Goal: Transaction & Acquisition: Purchase product/service

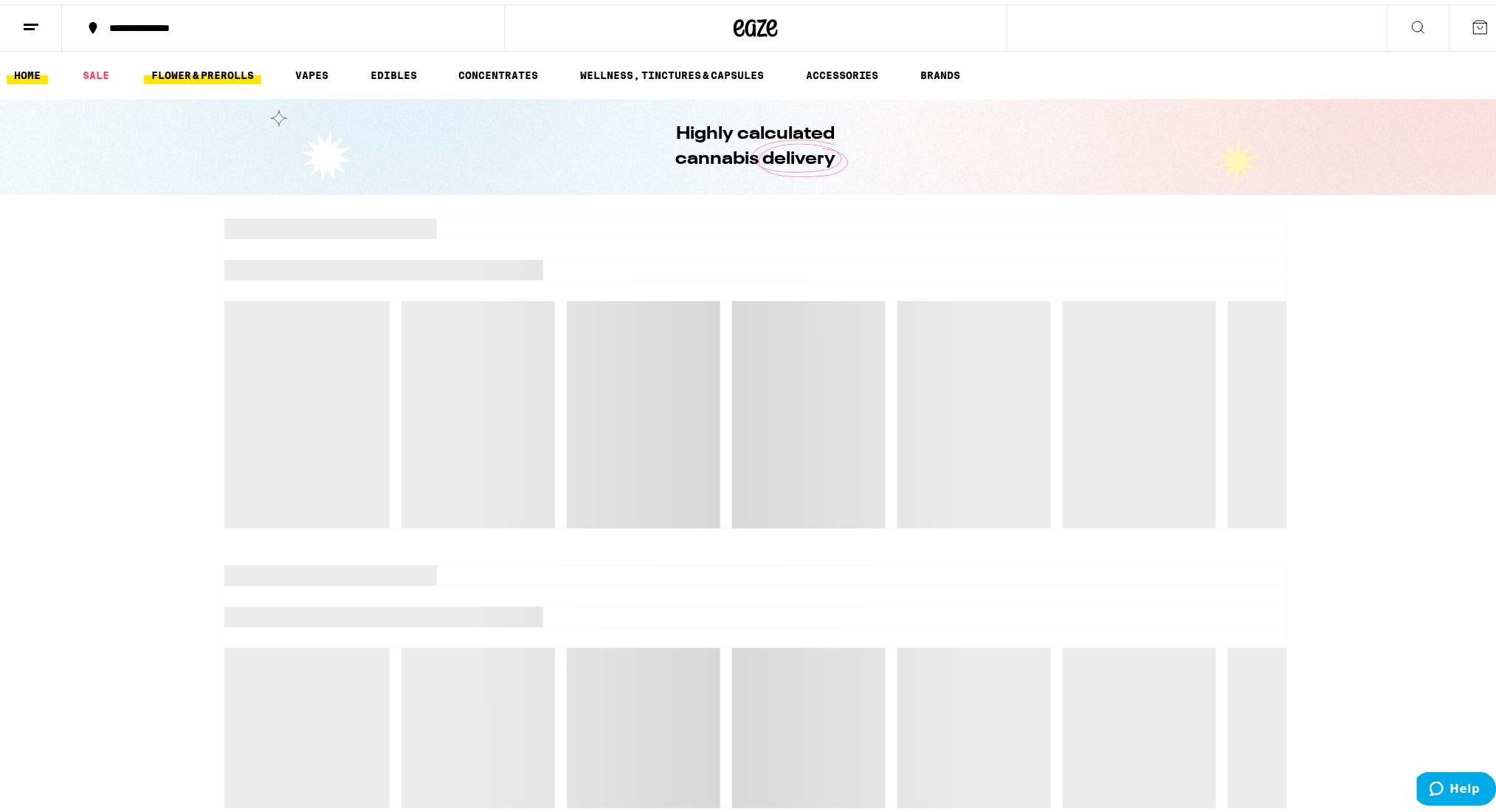
click at [184, 78] on link "FLOWER & PREROLLS" at bounding box center [203, 70] width 117 height 18
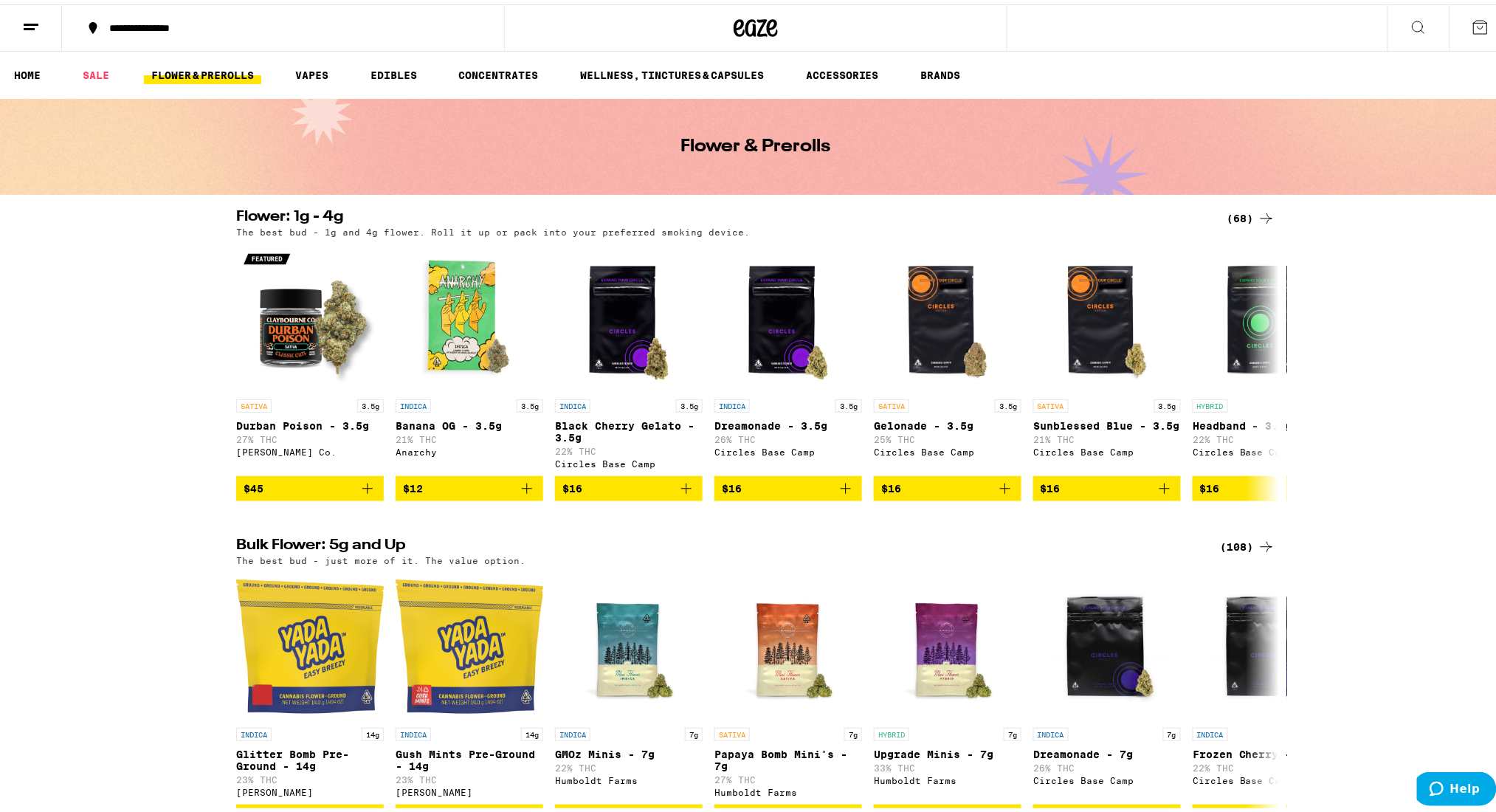
click at [1236, 551] on div "(108)" at bounding box center [1248, 542] width 54 height 18
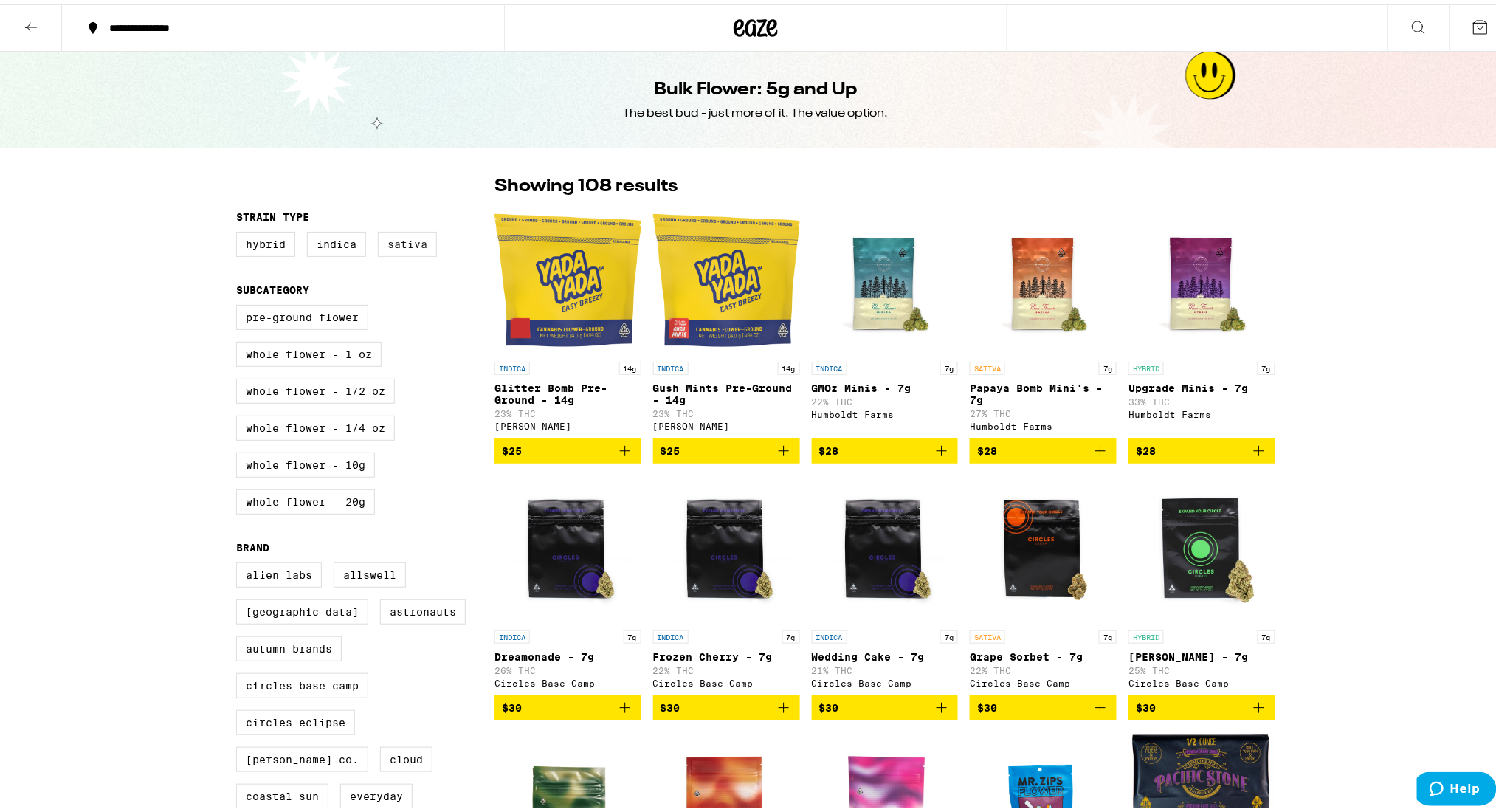
click at [407, 246] on label "Sativa" at bounding box center [408, 239] width 59 height 25
click at [239, 230] on input "Sativa" at bounding box center [239, 230] width 1 height 1
checkbox input "true"
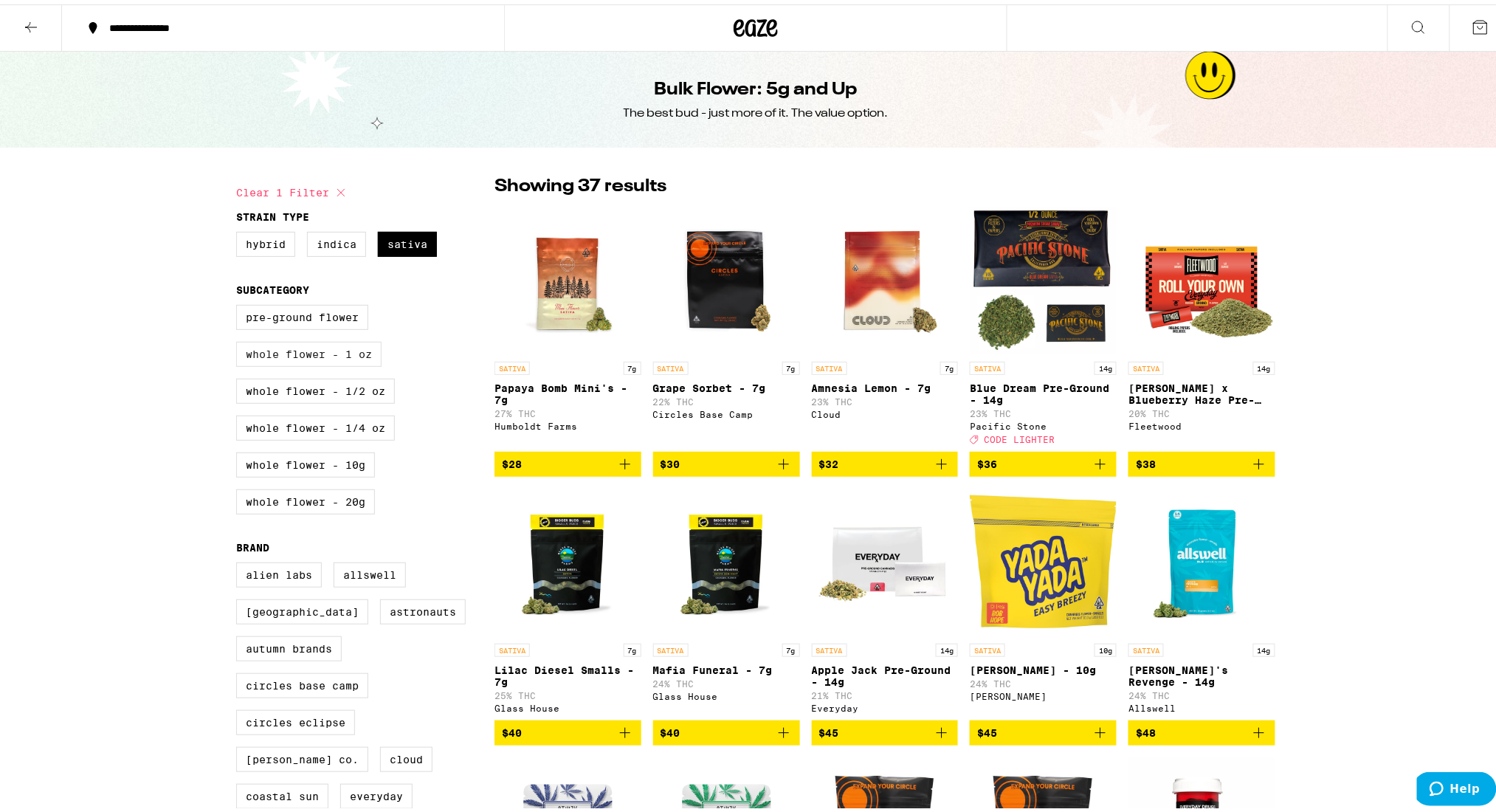
click at [324, 361] on label "Whole Flower - 1 oz" at bounding box center [309, 349] width 146 height 25
click at [239, 303] on input "Whole Flower - 1 oz" at bounding box center [239, 303] width 1 height 1
checkbox input "true"
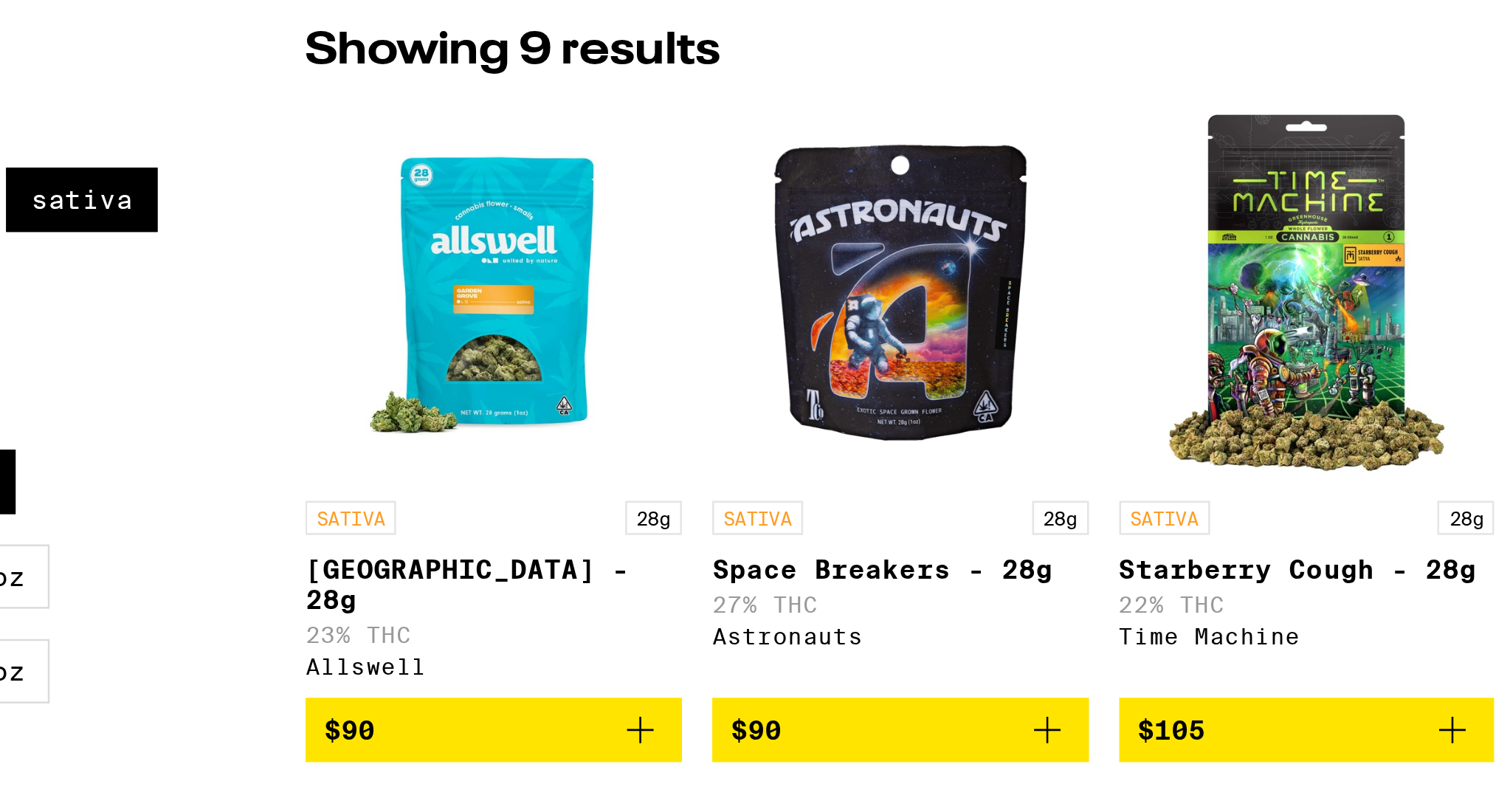
click at [774, 439] on icon "Add to bag" at bounding box center [783, 446] width 18 height 18
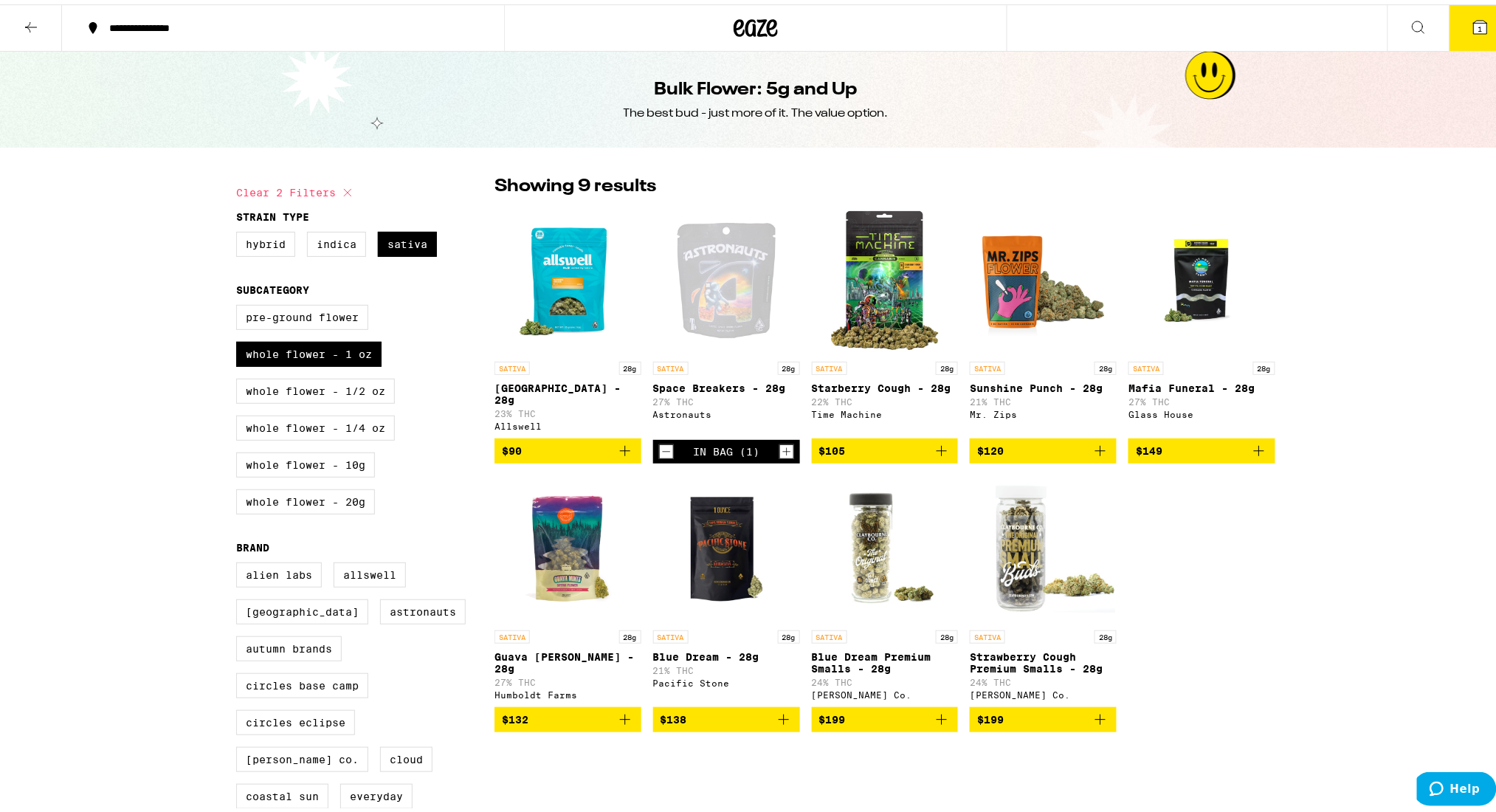
click at [33, 22] on icon at bounding box center [31, 23] width 18 height 18
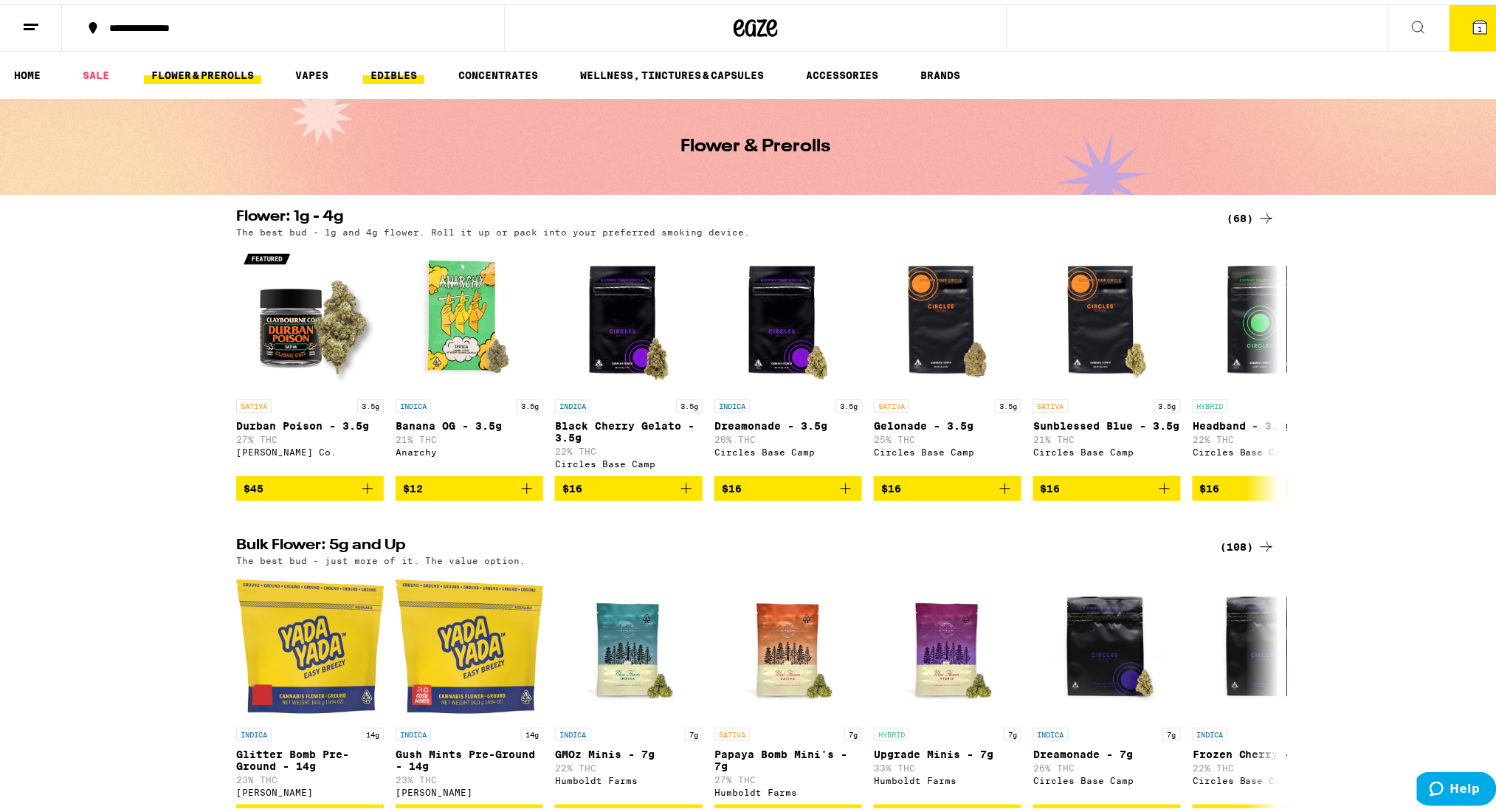
click at [391, 70] on link "EDIBLES" at bounding box center [393, 70] width 61 height 18
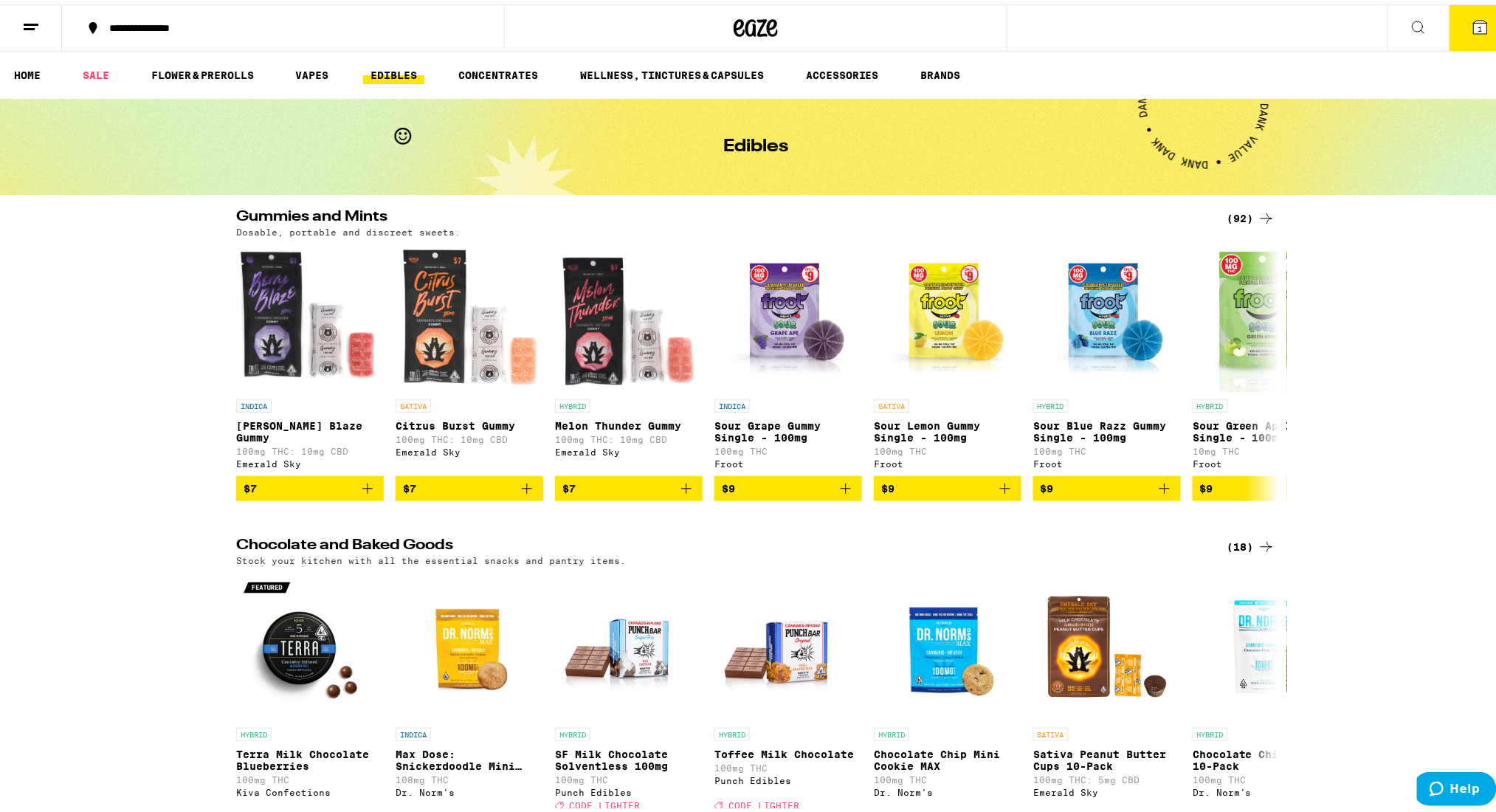
drag, startPoint x: 384, startPoint y: 70, endPoint x: 340, endPoint y: 105, distance: 56.2
click at [340, 105] on div "Edibles" at bounding box center [755, 143] width 1511 height 96
click at [386, 66] on link "EDIBLES" at bounding box center [393, 70] width 61 height 18
click at [1229, 212] on div "(92)" at bounding box center [1251, 214] width 48 height 18
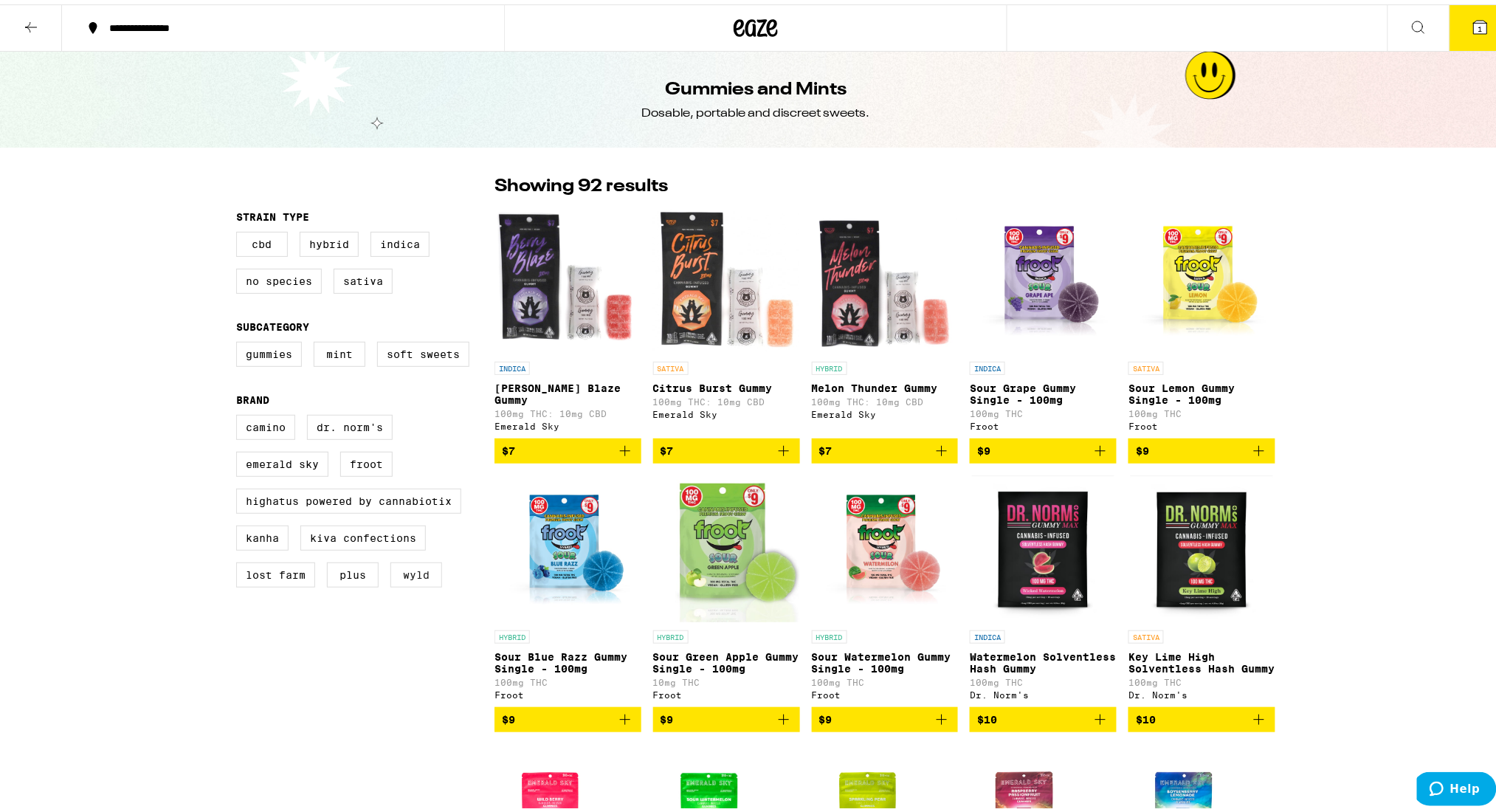
click at [426, 583] on label "WYLD" at bounding box center [416, 570] width 51 height 25
click at [239, 413] on input "WYLD" at bounding box center [239, 412] width 1 height 1
checkbox input "true"
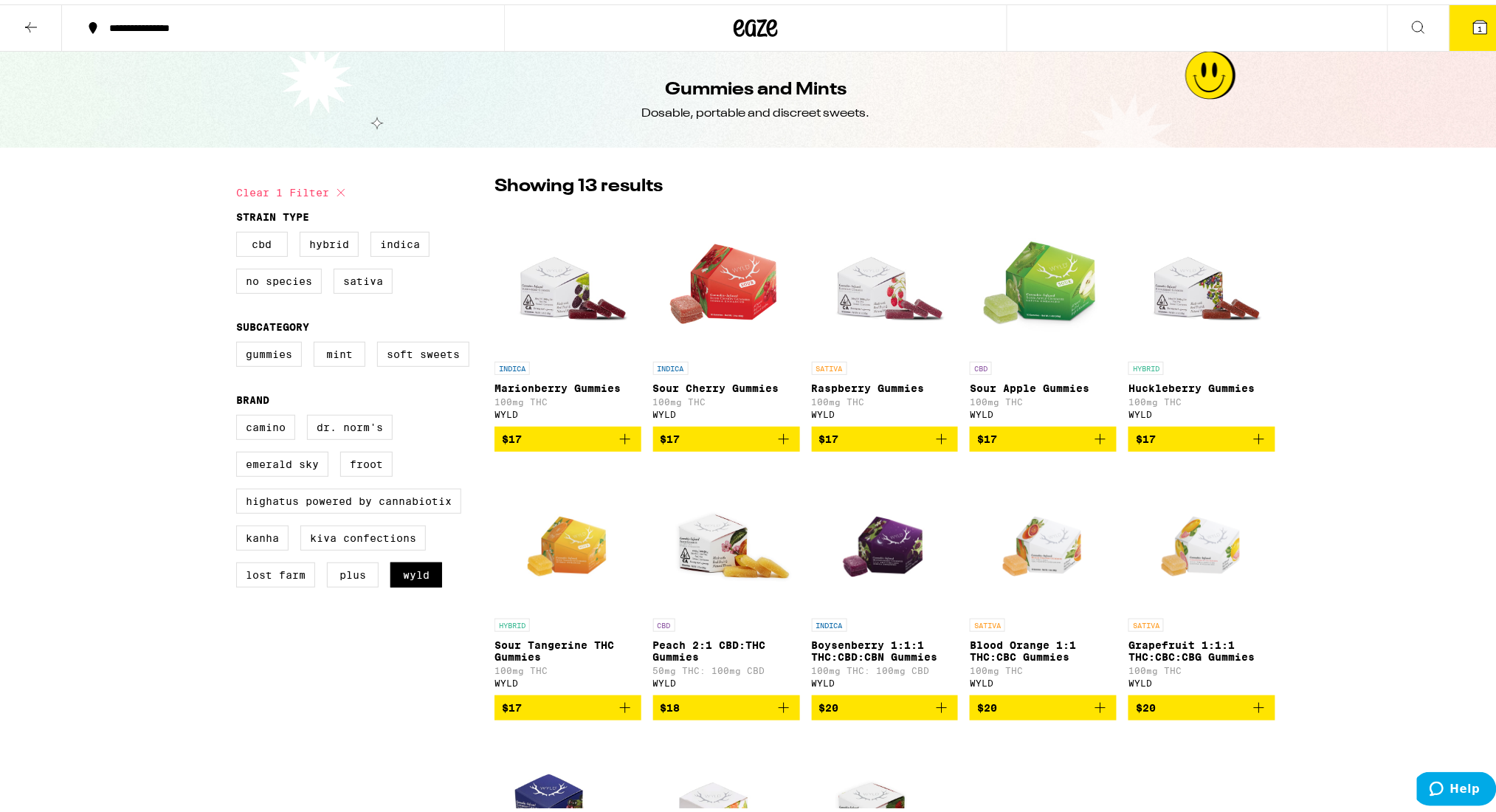
click at [1250, 440] on icon "Add to bag" at bounding box center [1259, 435] width 18 height 18
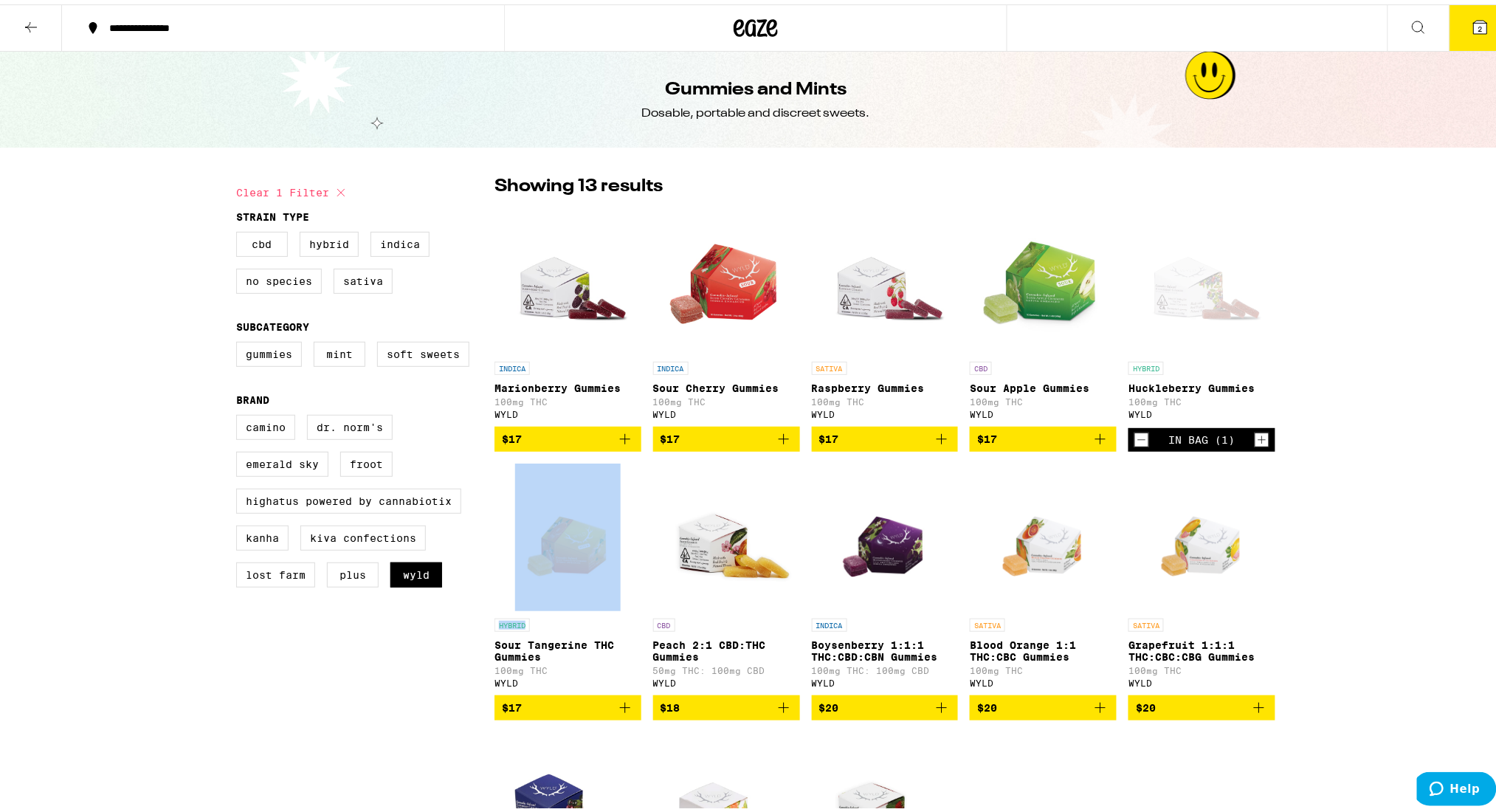
click at [1244, 440] on div "In Bag (1)" at bounding box center [1201, 435] width 147 height 23
click at [1255, 442] on icon "Increment" at bounding box center [1261, 436] width 14 height 18
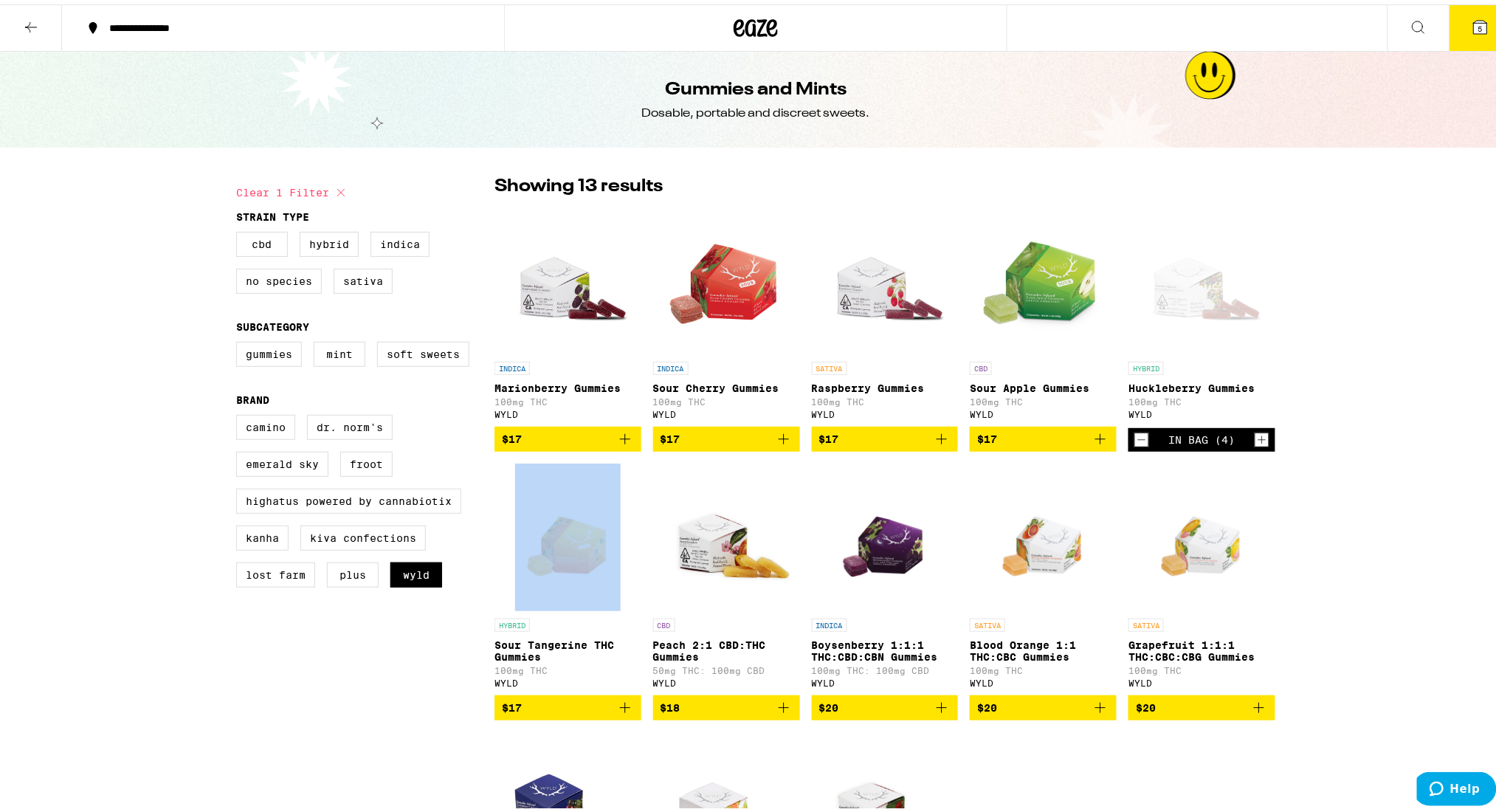
click at [1474, 26] on icon at bounding box center [1480, 22] width 14 height 14
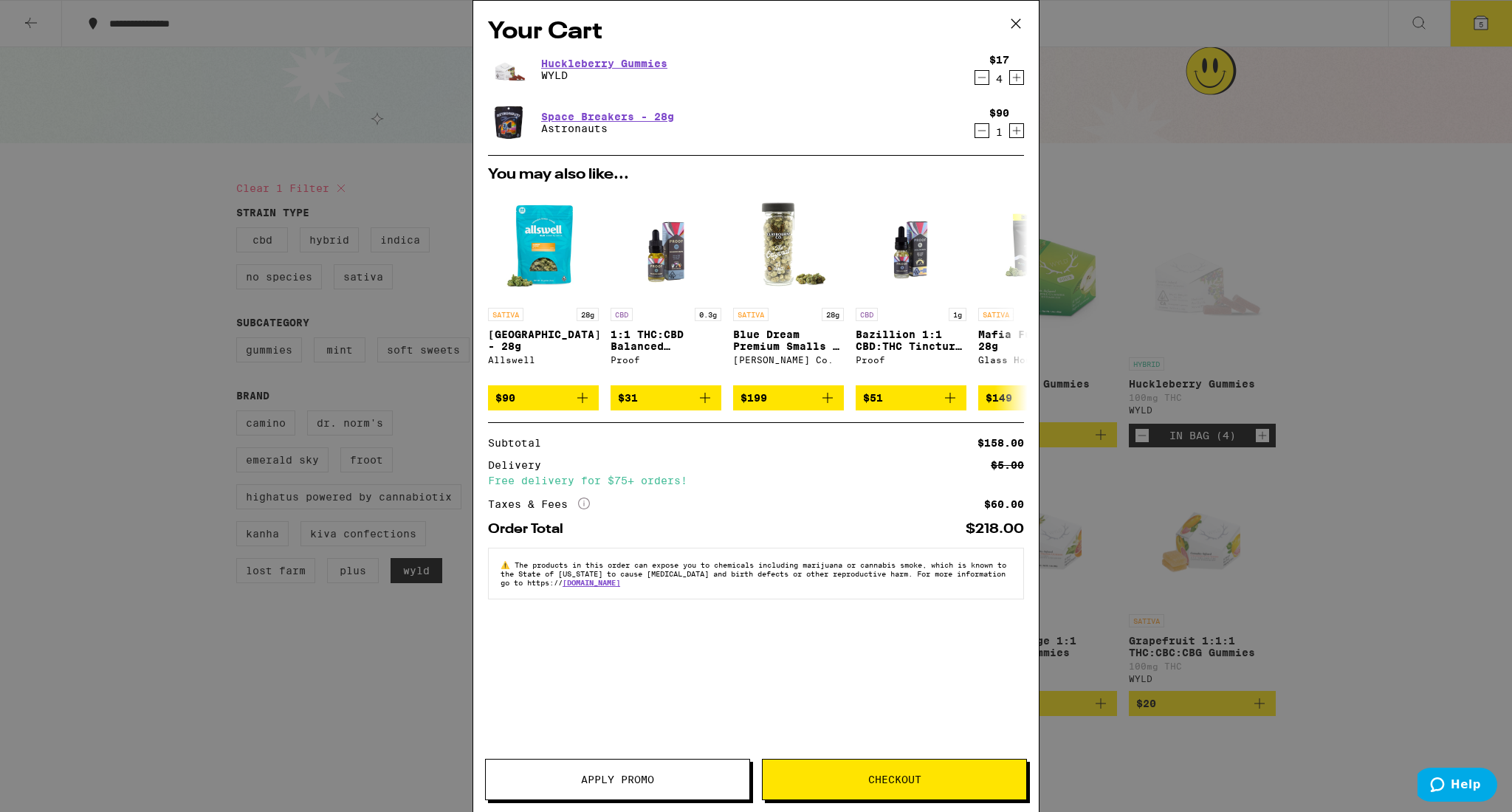
click at [861, 774] on span "Checkout" at bounding box center [894, 779] width 264 height 10
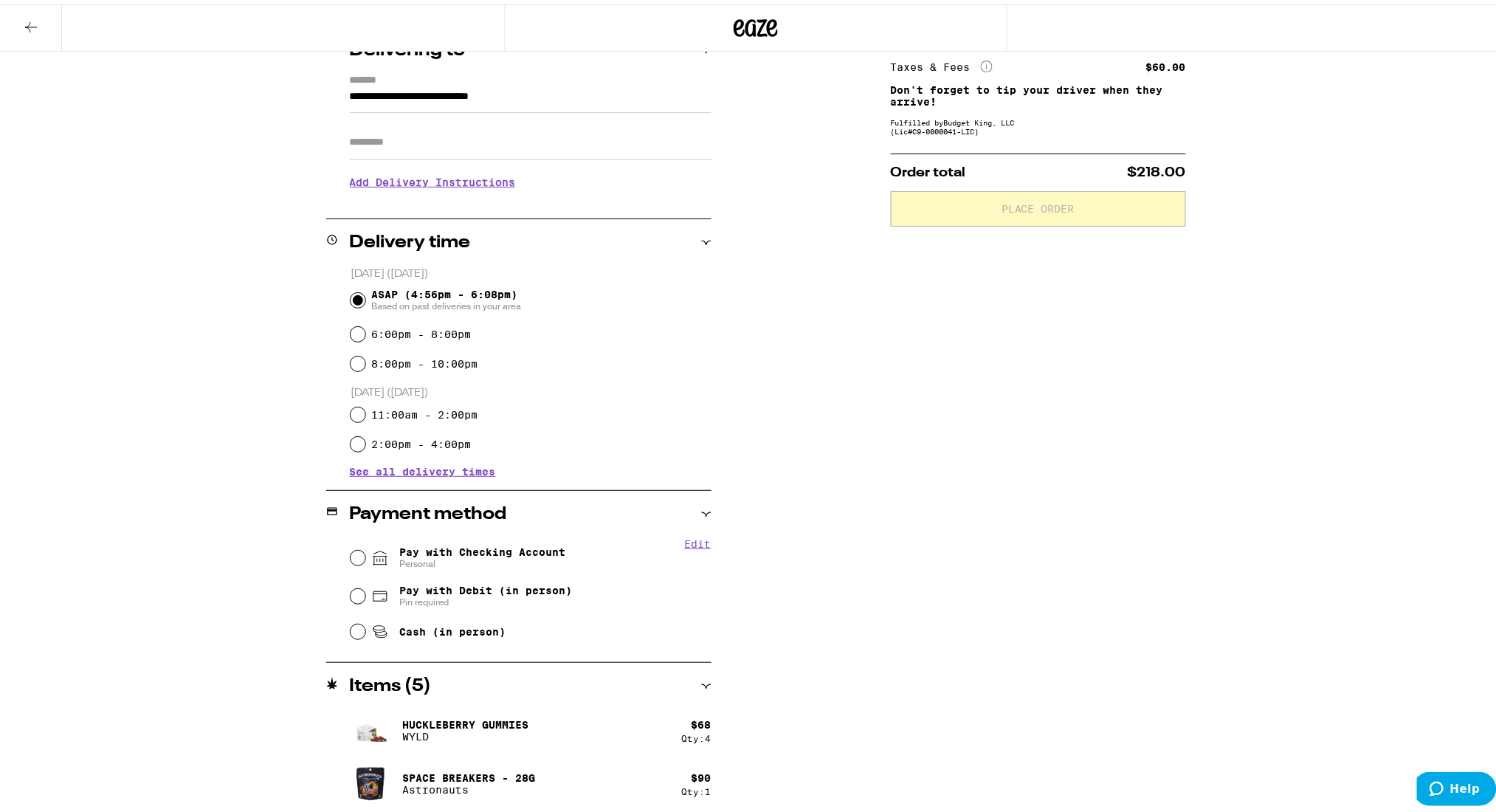
scroll to position [196, 0]
click at [351, 554] on input "Pay with Checking Account Personal" at bounding box center [358, 554] width 14 height 14
radio input "true"
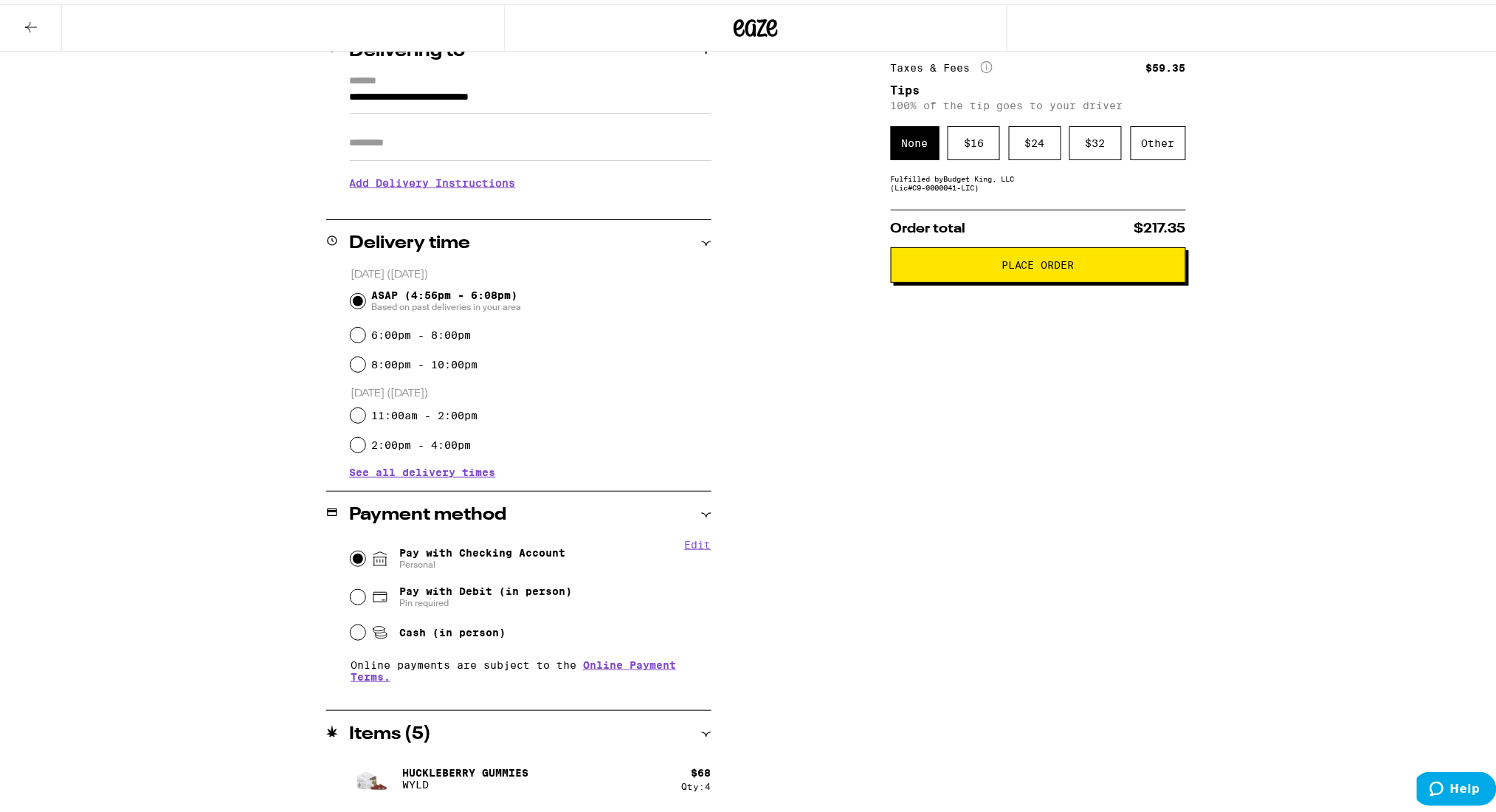
click at [1011, 263] on span "Place Order" at bounding box center [1037, 260] width 73 height 10
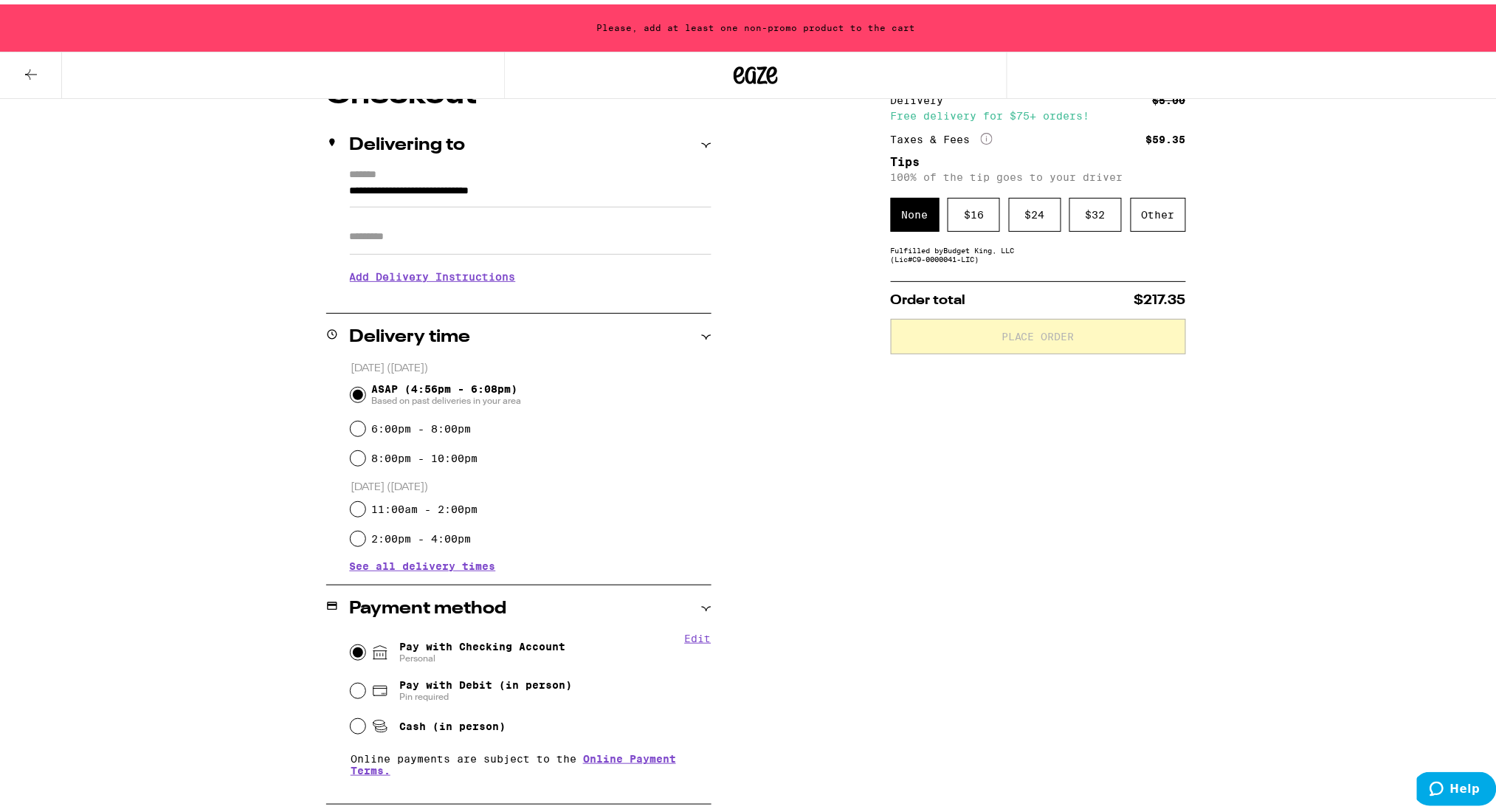
scroll to position [197, 0]
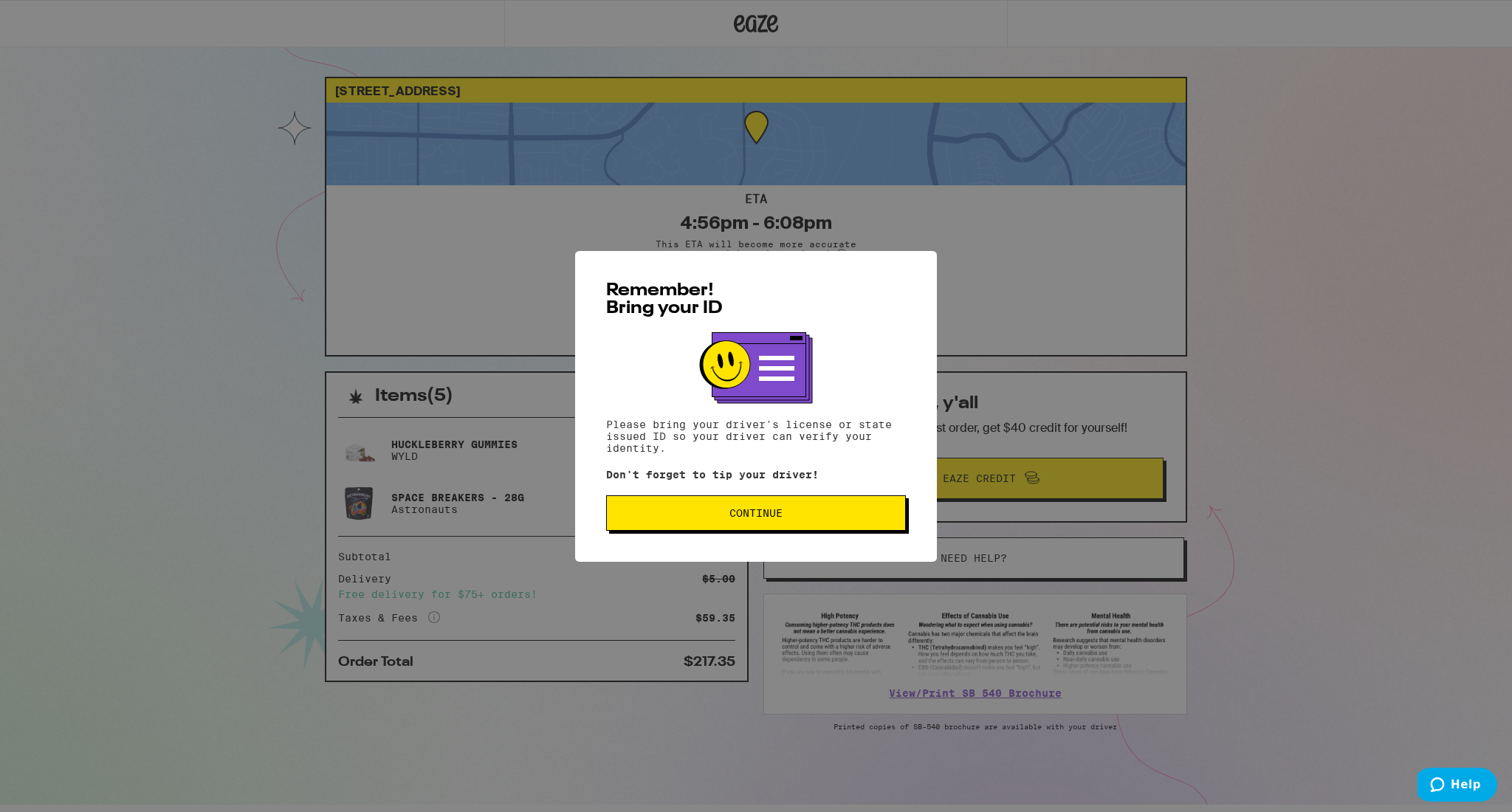
click at [755, 513] on span "Continue" at bounding box center [756, 513] width 53 height 10
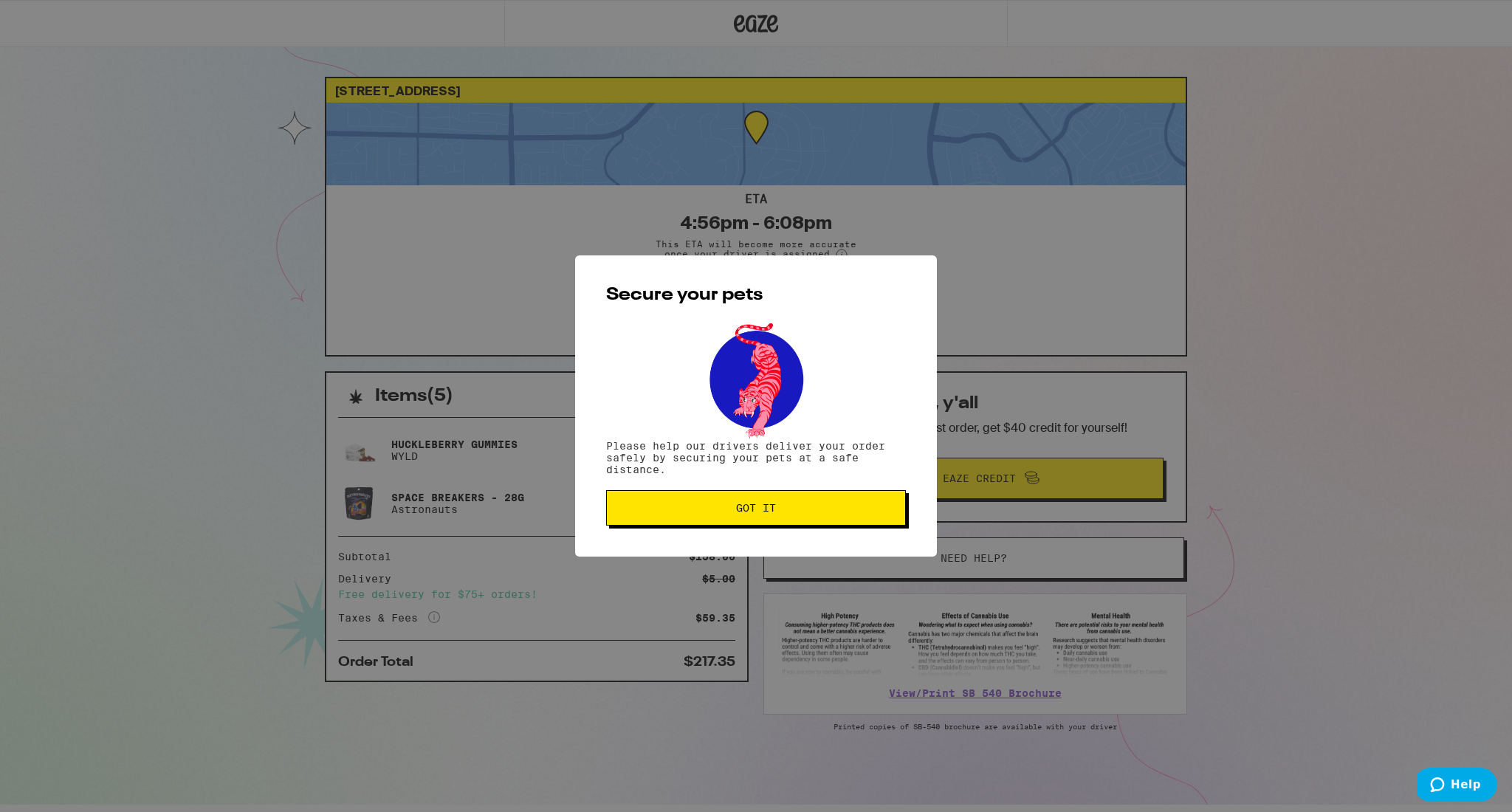
click at [755, 513] on span "Got it" at bounding box center [756, 507] width 40 height 10
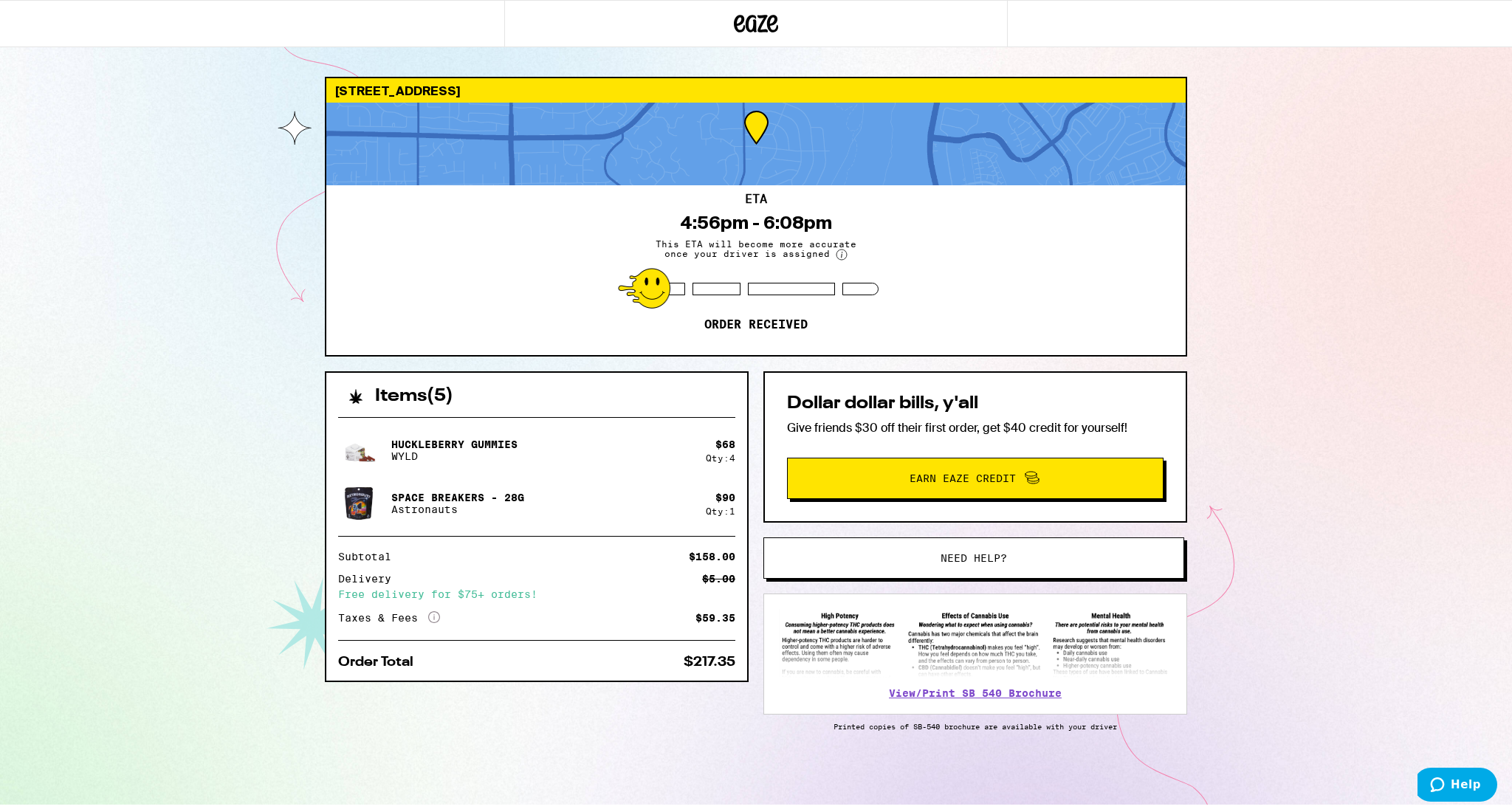
click at [300, 293] on div "9417 Buffalo Ave Orangevale 95662 ETA 4:56pm - 6:08pm This ETA will become more…" at bounding box center [756, 402] width 1512 height 804
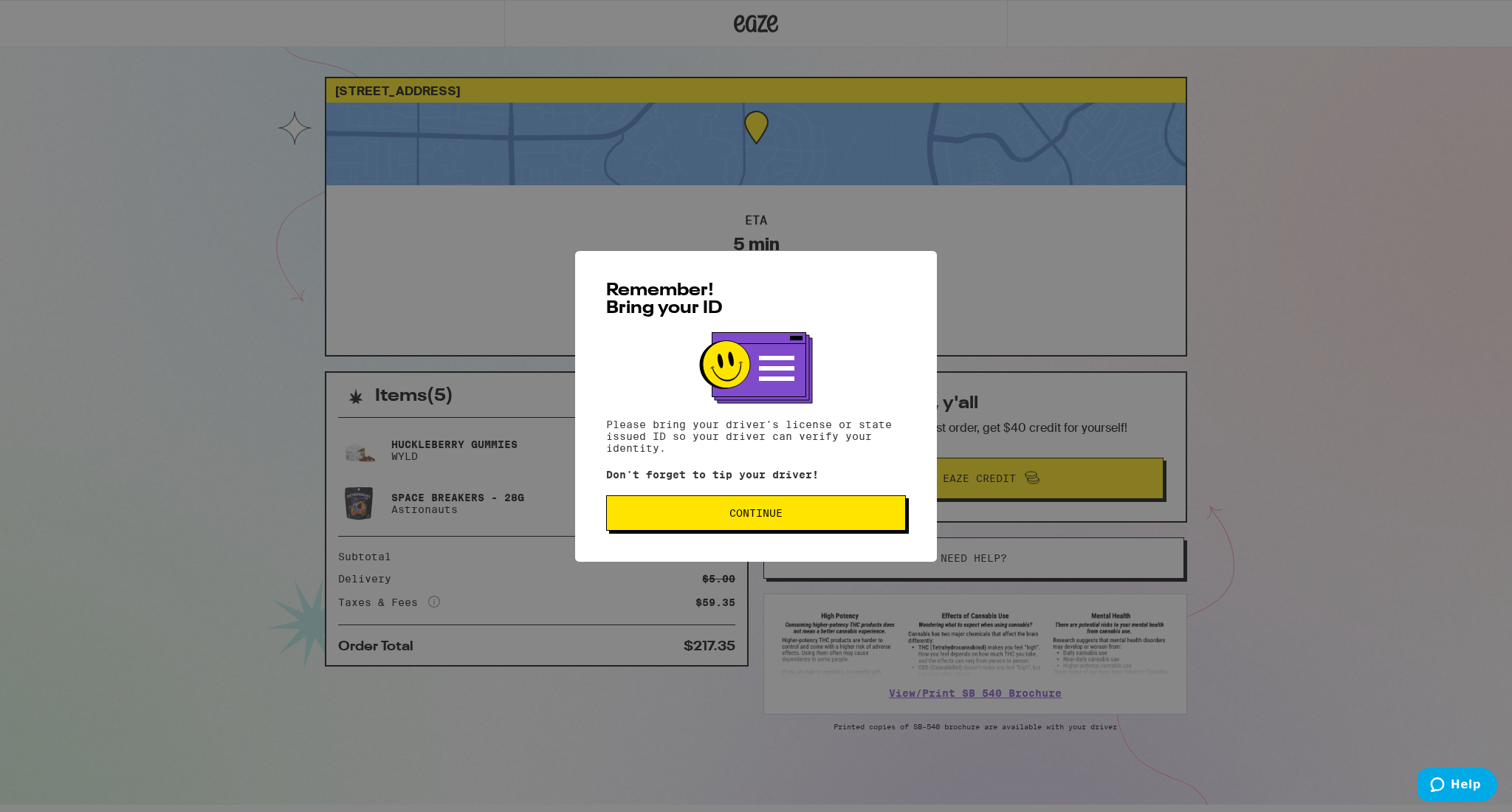
click at [681, 518] on span "Continue" at bounding box center [756, 513] width 275 height 10
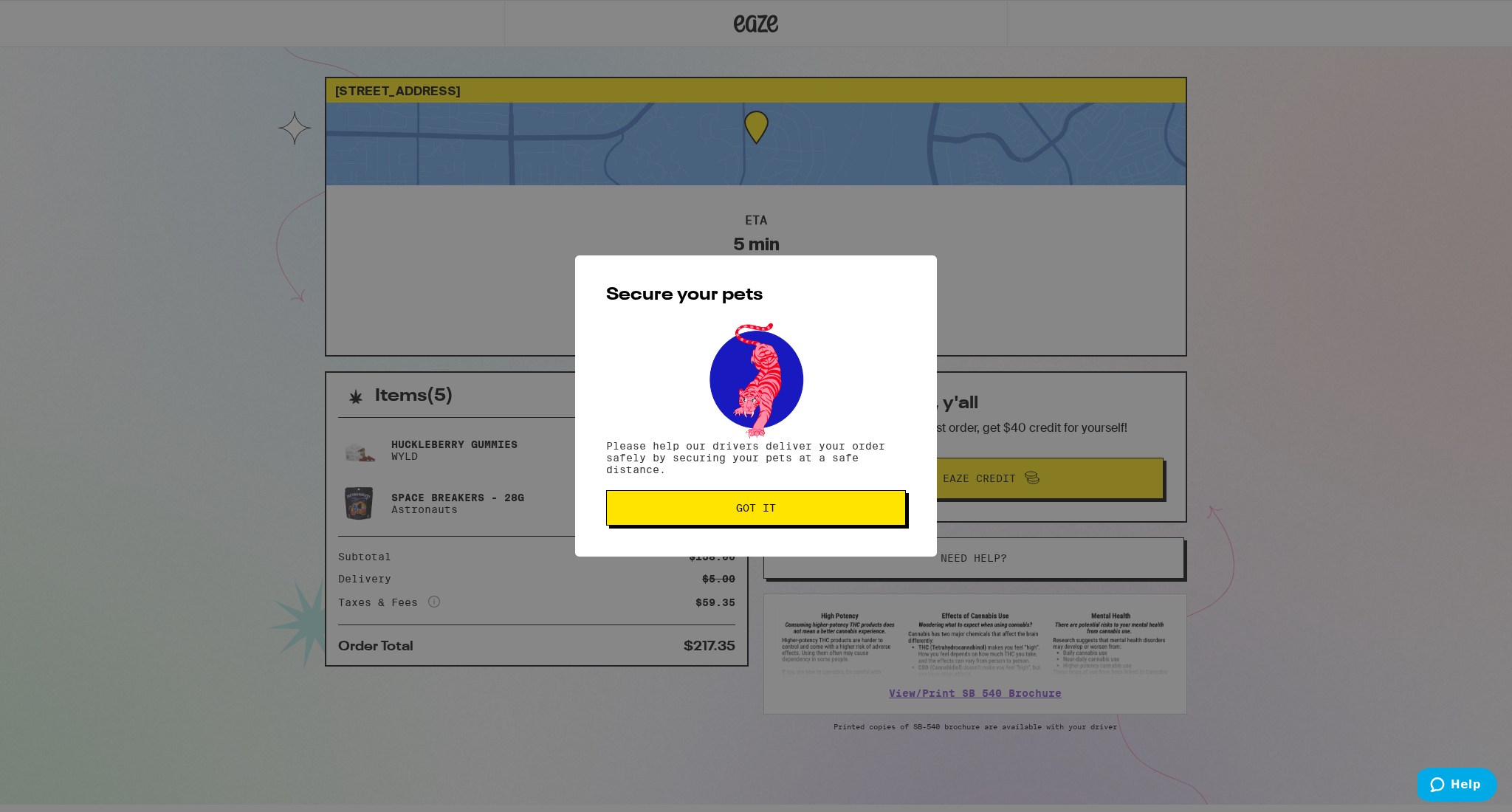
click at [681, 521] on button "Got it" at bounding box center [756, 508] width 300 height 35
